Goal: Check status

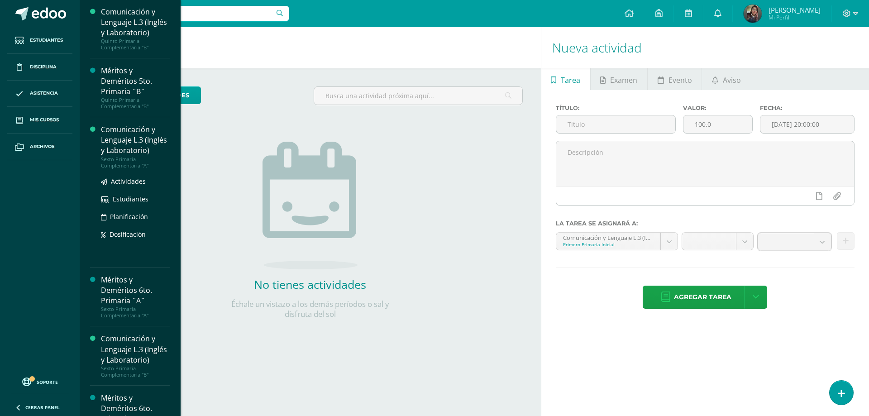
scroll to position [1013, 0]
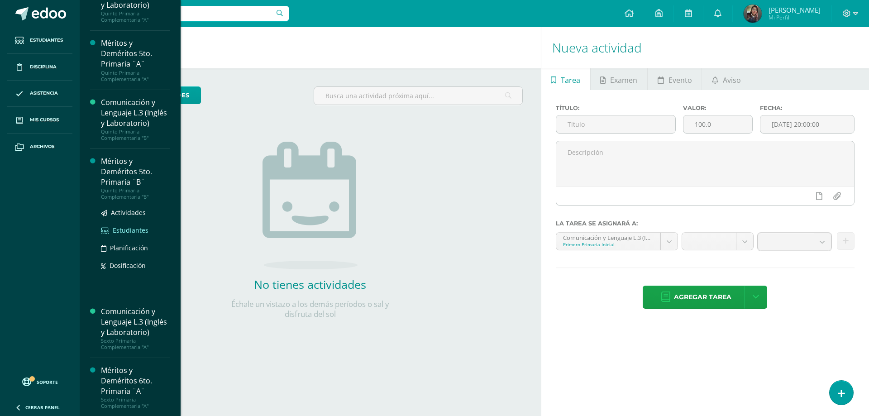
click at [124, 225] on link "Estudiantes" at bounding box center [135, 230] width 69 height 10
click at [123, 226] on span "Estudiantes" at bounding box center [131, 230] width 36 height 9
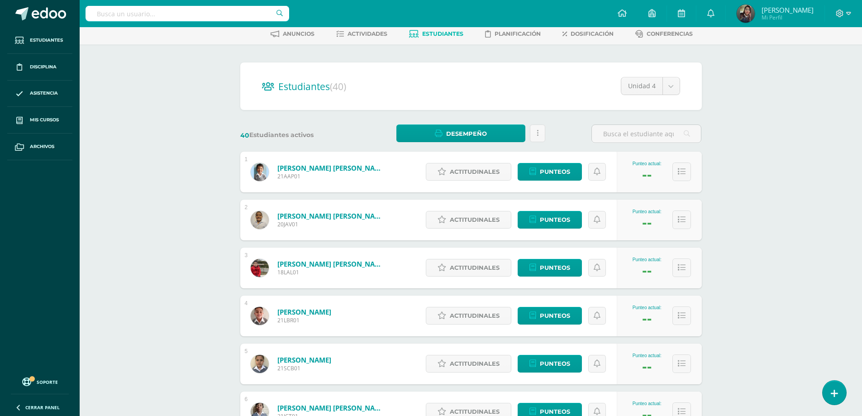
scroll to position [136, 0]
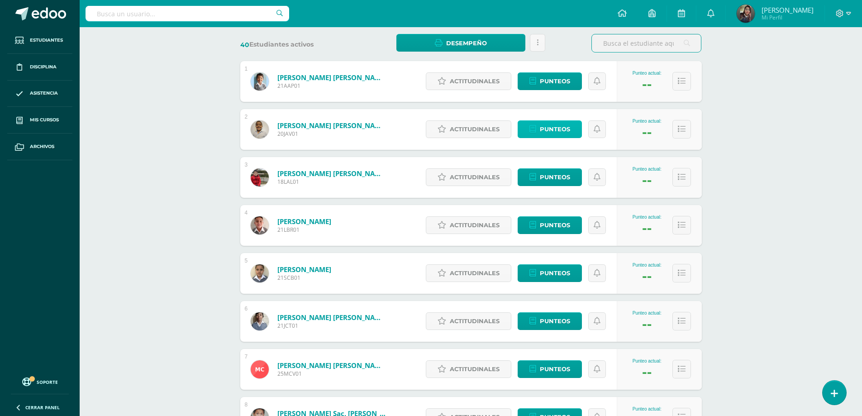
click at [566, 125] on span "Punteos" at bounding box center [555, 129] width 30 height 17
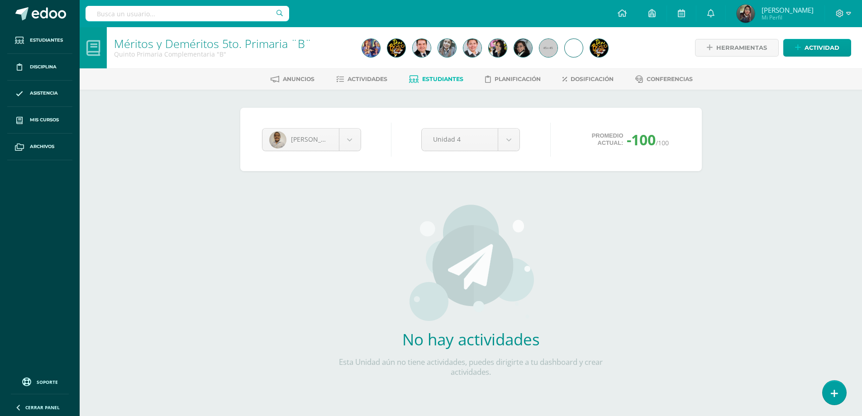
click at [427, 78] on span "Estudiantes" at bounding box center [442, 79] width 41 height 7
click at [434, 78] on span "Estudiantes" at bounding box center [442, 79] width 41 height 7
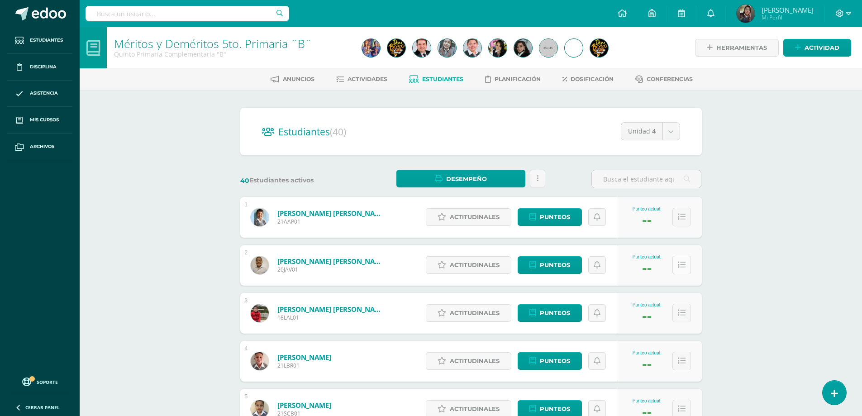
click at [686, 267] on button at bounding box center [681, 265] width 19 height 19
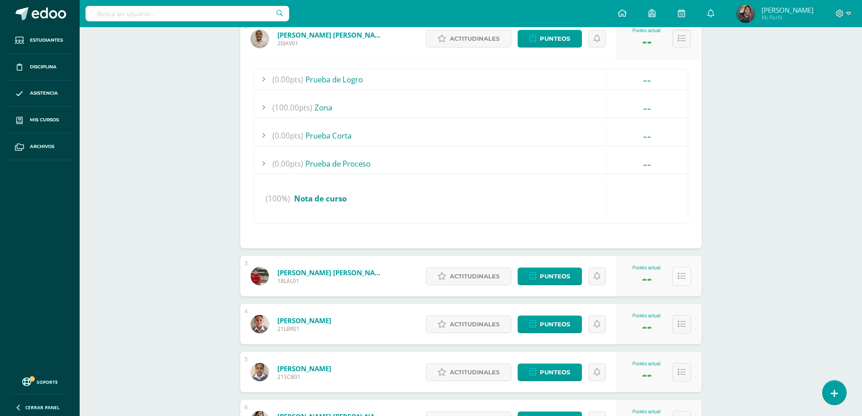
scroll to position [136, 0]
